Goal: Book appointment/travel/reservation

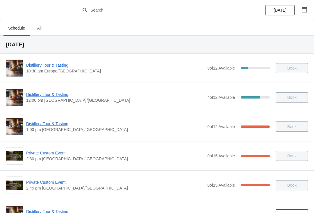
scroll to position [22, 0]
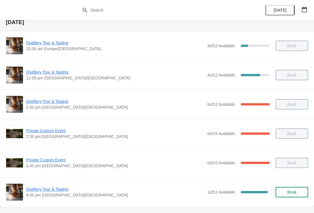
click at [63, 188] on span "Distillery Tour & Tasting" at bounding box center [115, 190] width 178 height 6
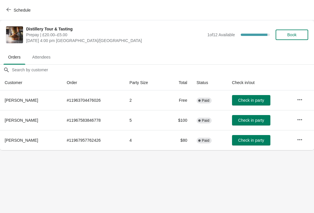
click at [263, 101] on button "Check in party" at bounding box center [251, 100] width 38 height 10
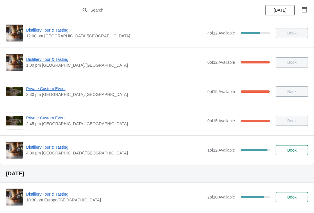
scroll to position [75, 0]
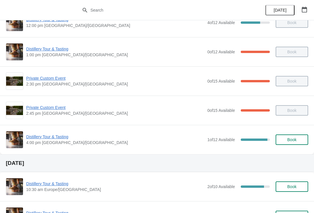
click at [54, 134] on span "Distillery Tour & Tasting" at bounding box center [115, 137] width 178 height 6
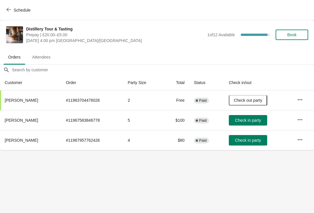
click at [235, 121] on span "Check in party" at bounding box center [248, 120] width 26 height 5
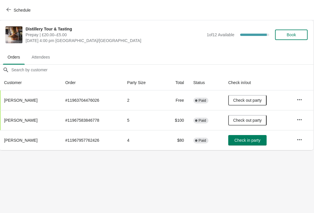
scroll to position [0, 0]
click at [255, 141] on span "Check in party" at bounding box center [247, 140] width 26 height 5
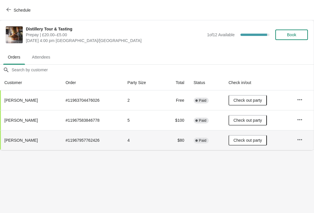
click at [294, 35] on span "Book" at bounding box center [291, 35] width 9 height 5
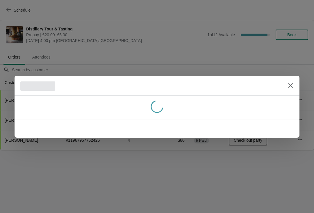
scroll to position [0, 0]
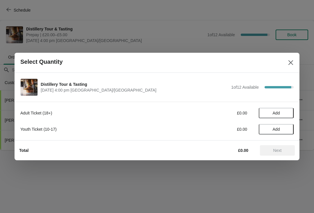
click at [281, 112] on span "Add" at bounding box center [276, 113] width 24 height 5
click at [283, 113] on icon at bounding box center [286, 113] width 6 height 6
click at [278, 150] on span "Next" at bounding box center [277, 150] width 8 height 5
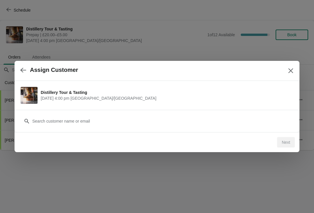
click at [283, 143] on div "Next" at bounding box center [286, 142] width 18 height 10
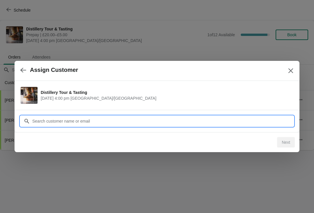
click at [108, 119] on input "Customer" at bounding box center [162, 121] width 261 height 10
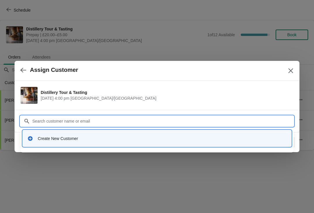
click at [102, 138] on div "Create New Customer" at bounding box center [162, 139] width 249 height 6
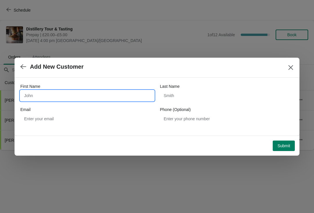
click at [58, 92] on input "First Name" at bounding box center [87, 96] width 134 height 10
type input "Tim"
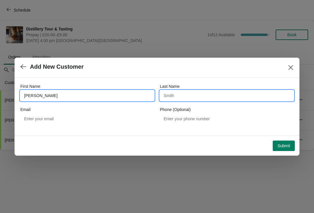
click at [175, 97] on input "Last Name" at bounding box center [227, 96] width 134 height 10
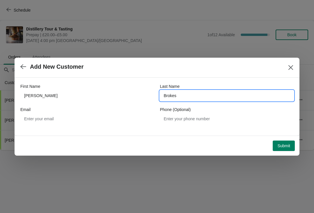
type input "Brokes"
click at [290, 145] on button "Submit" at bounding box center [283, 146] width 22 height 10
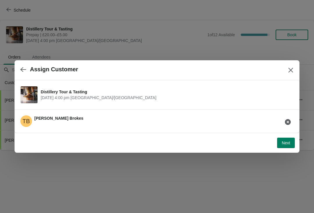
click at [287, 141] on span "Next" at bounding box center [285, 143] width 8 height 5
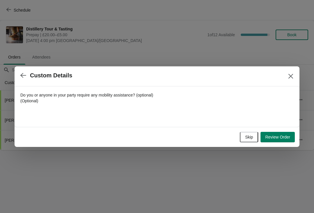
click at [277, 136] on span "Review Order" at bounding box center [277, 137] width 25 height 5
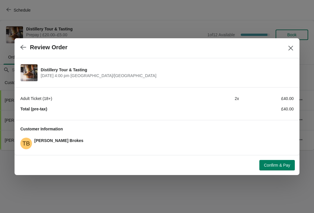
click at [280, 166] on span "Confirm & Pay" at bounding box center [277, 165] width 26 height 5
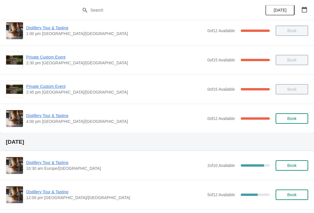
scroll to position [95, 0]
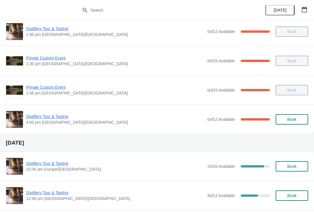
click at [43, 117] on span "Distillery Tour & Tasting" at bounding box center [115, 117] width 178 height 6
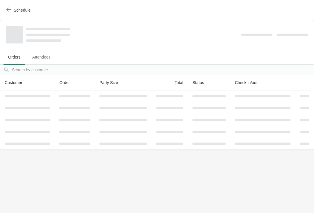
scroll to position [0, 0]
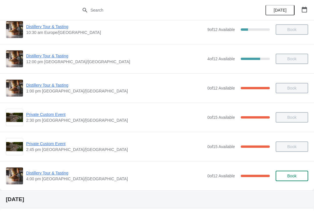
scroll to position [39, 0]
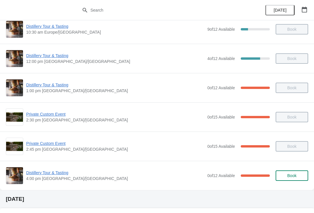
click at [41, 171] on span "Distillery Tour & Tasting" at bounding box center [115, 173] width 178 height 6
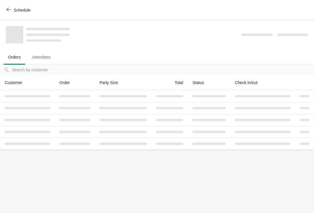
scroll to position [0, 0]
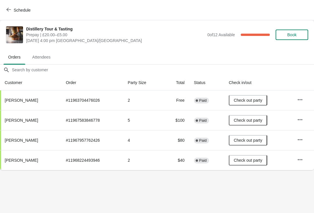
click at [3, 212] on body "Schedule Distillery Tour & Tasting Prepay | £20.00–£5.00 [DATE] 4:00 pm [GEOGRA…" at bounding box center [157, 106] width 314 height 213
